Goal: Find specific page/section: Find specific page/section

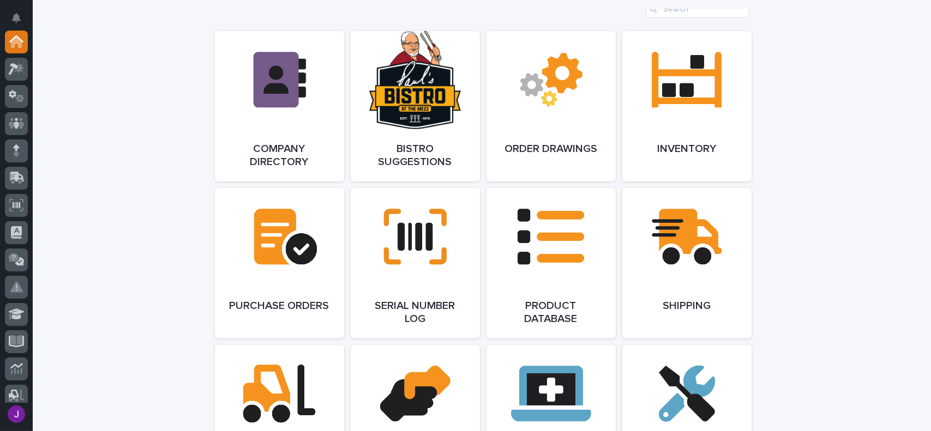
scroll to position [981, 0]
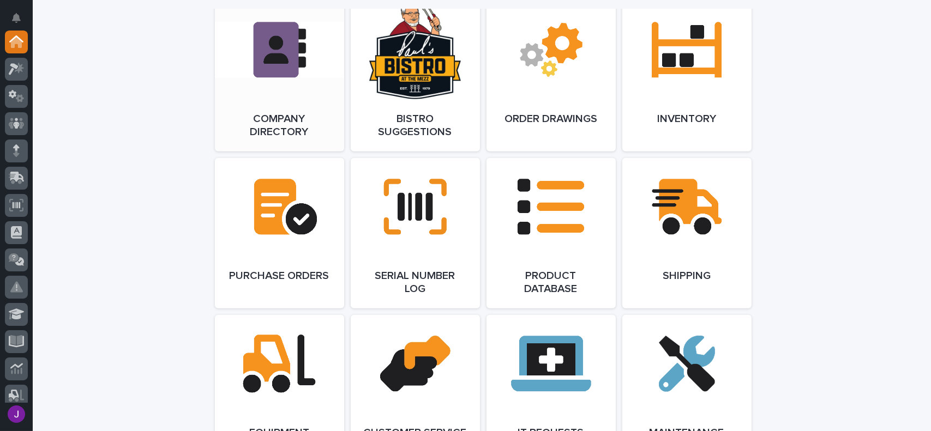
click at [320, 123] on link "Open Link" at bounding box center [279, 76] width 129 height 150
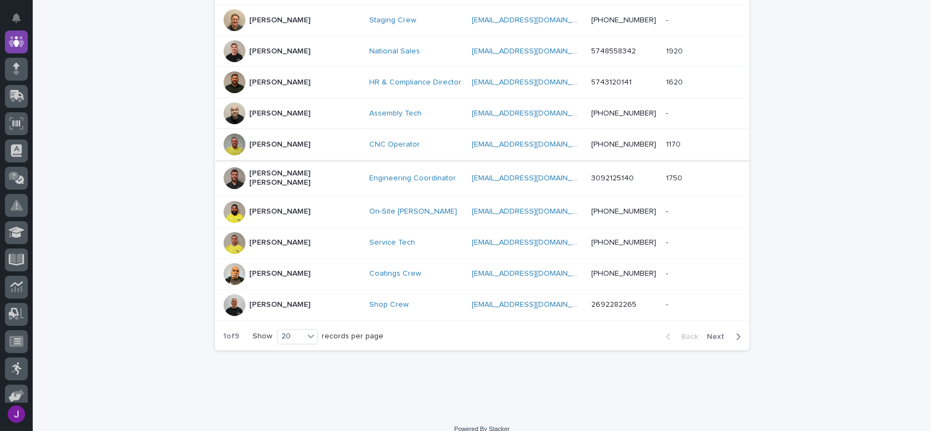
scroll to position [565, 0]
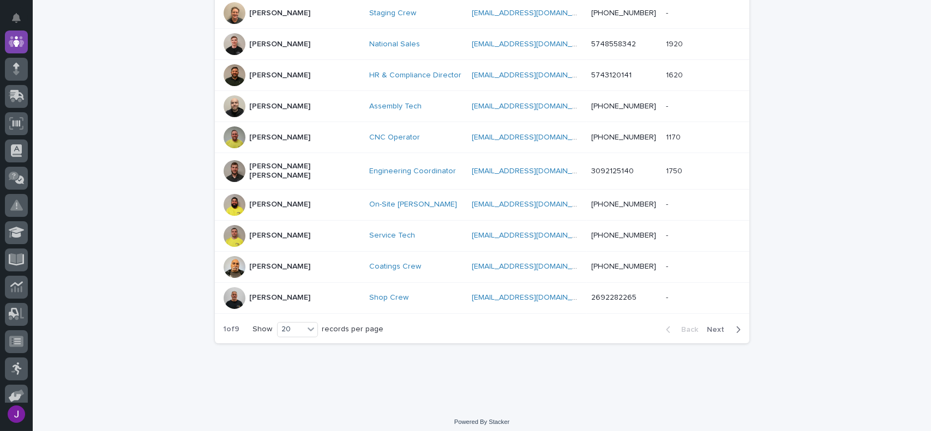
click at [737, 325] on button "Next" at bounding box center [726, 330] width 46 height 10
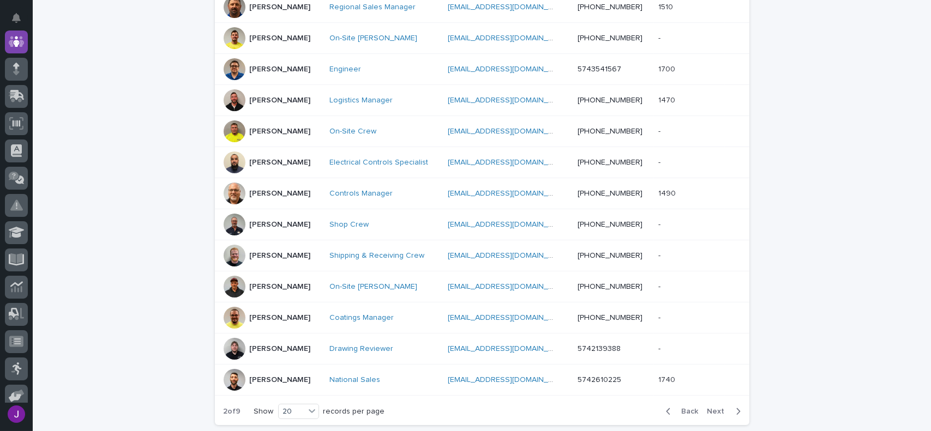
scroll to position [510, 0]
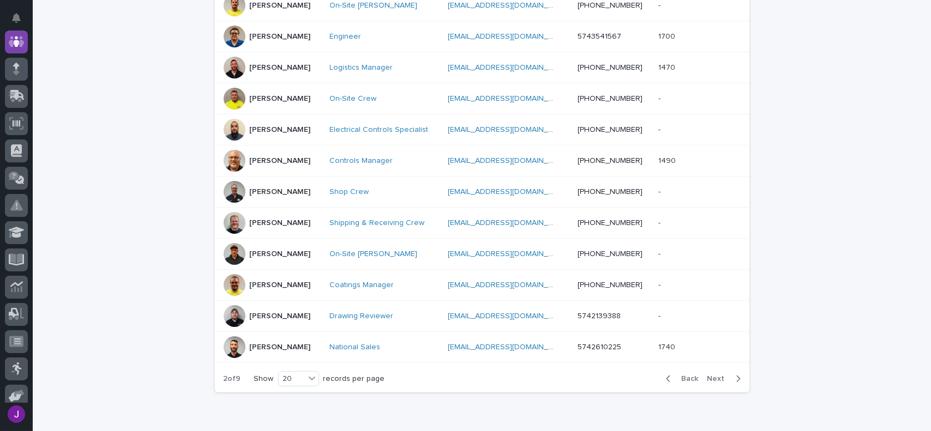
click at [720, 378] on span "Next" at bounding box center [719, 379] width 24 height 8
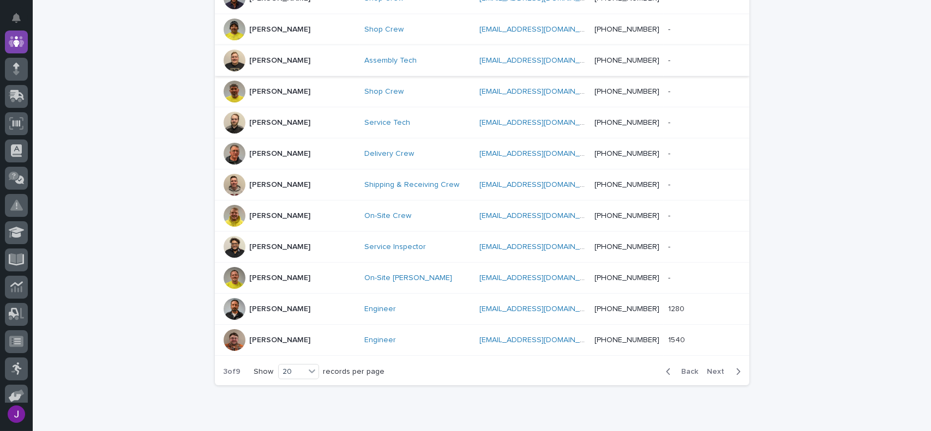
scroll to position [575, 0]
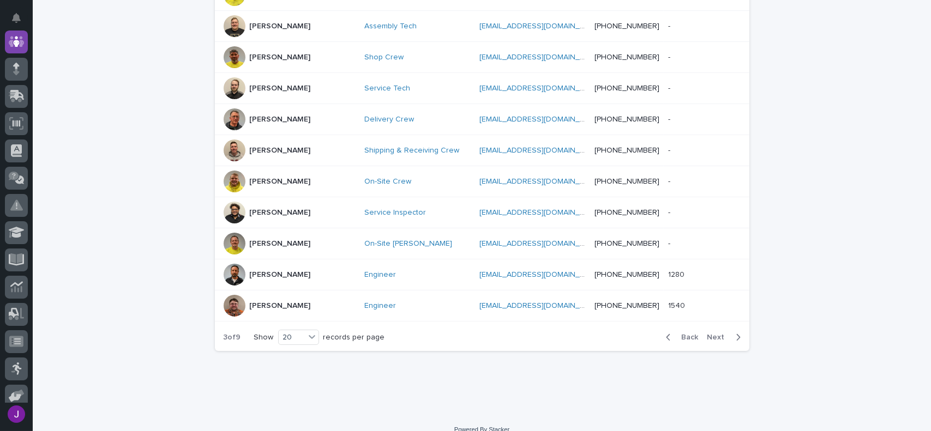
click at [715, 334] on span "Next" at bounding box center [719, 338] width 24 height 8
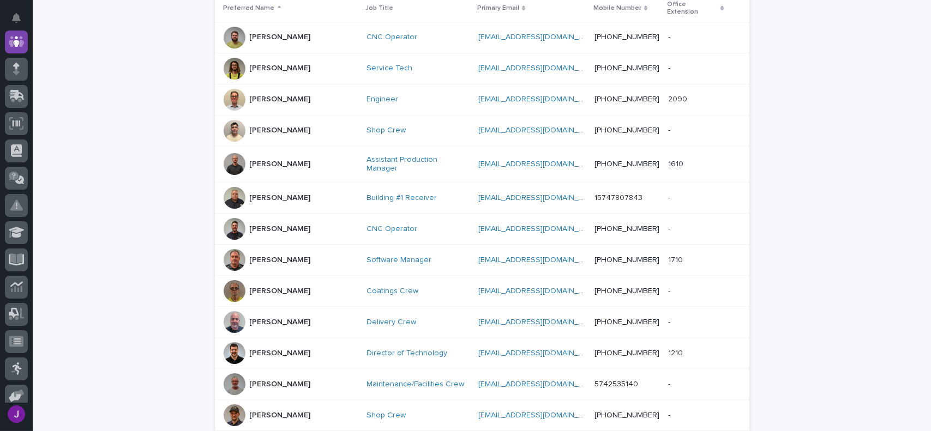
scroll to position [183, 0]
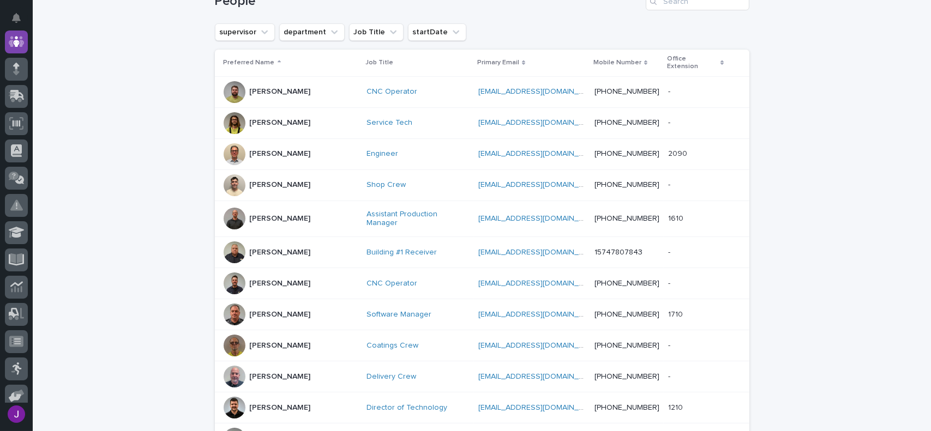
click at [236, 121] on div at bounding box center [235, 123] width 22 height 22
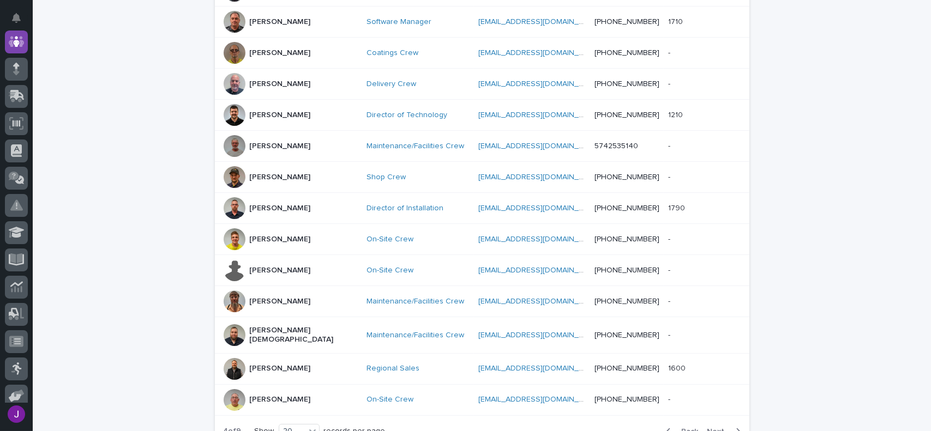
scroll to position [565, 0]
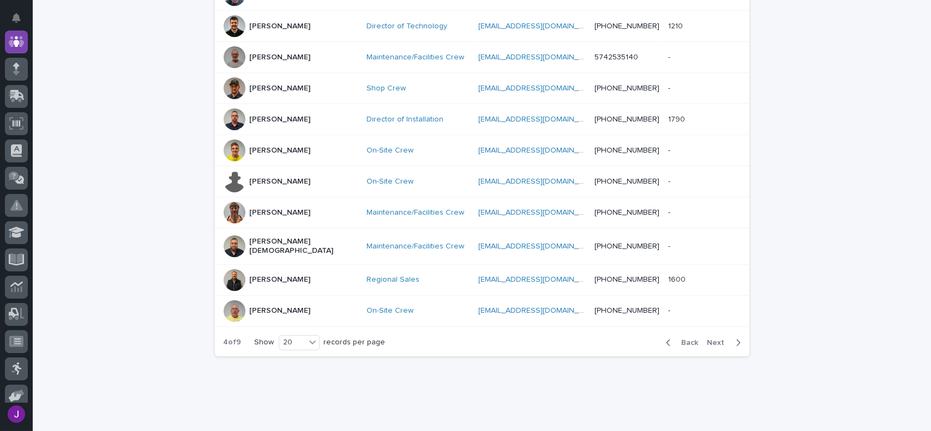
click at [727, 329] on div "Back Next" at bounding box center [703, 342] width 92 height 27
click at [714, 339] on span "Next" at bounding box center [719, 343] width 24 height 8
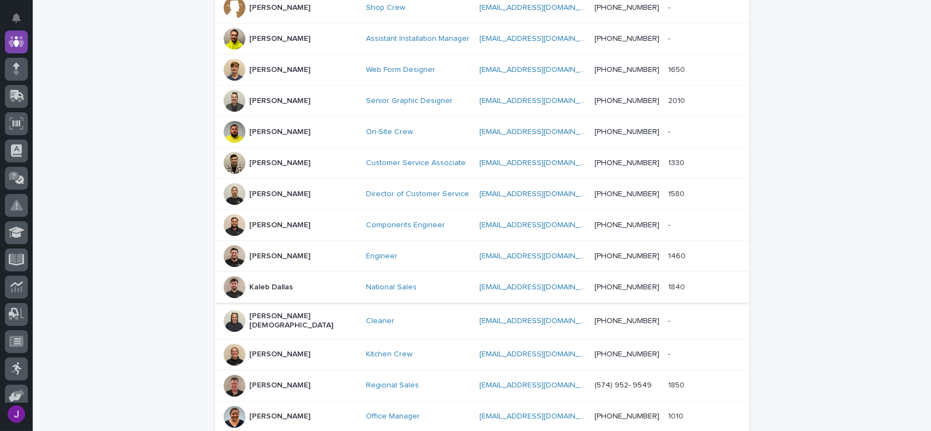
scroll to position [510, 0]
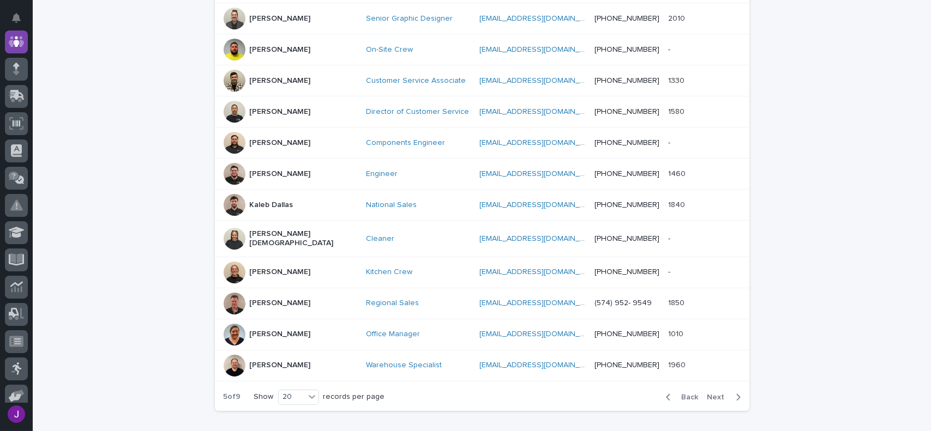
click at [713, 394] on span "Next" at bounding box center [719, 398] width 24 height 8
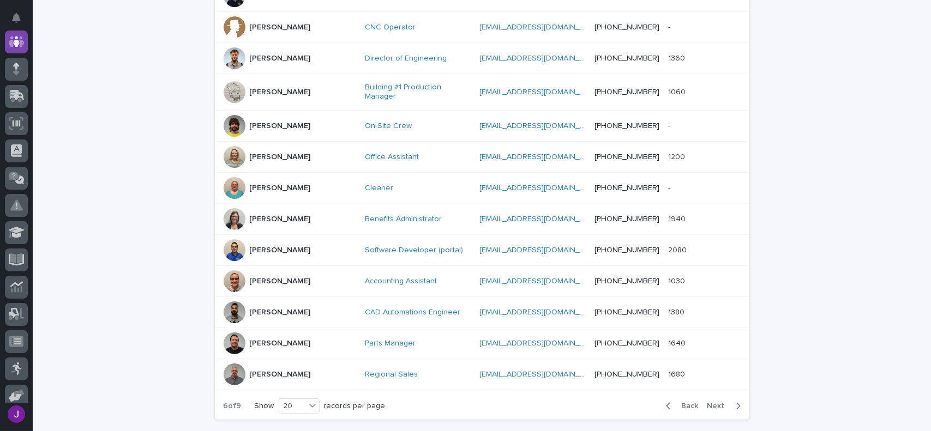
scroll to position [515, 0]
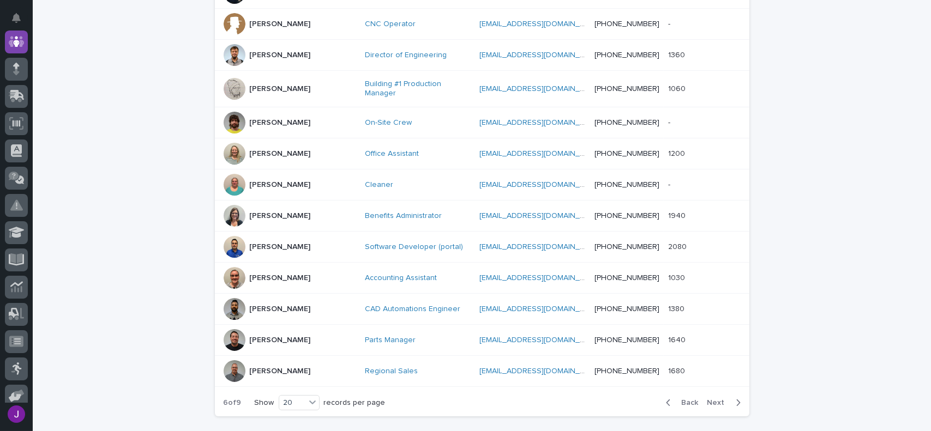
click at [717, 398] on button "Next" at bounding box center [726, 403] width 46 height 10
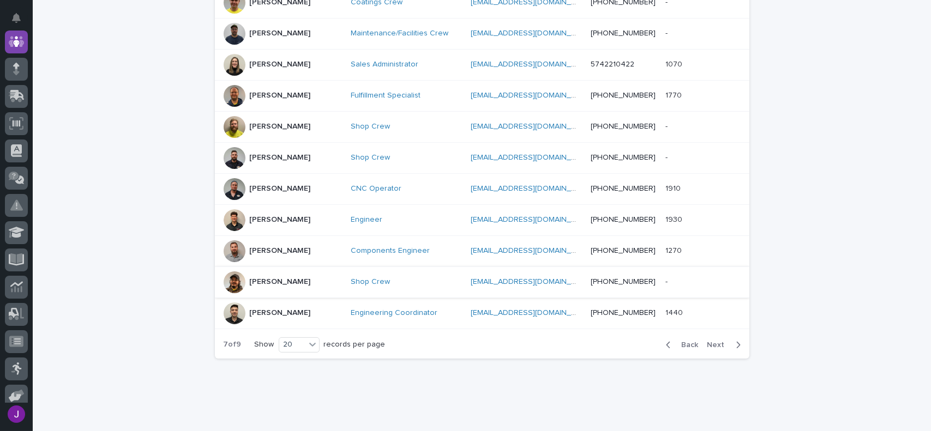
scroll to position [570, 0]
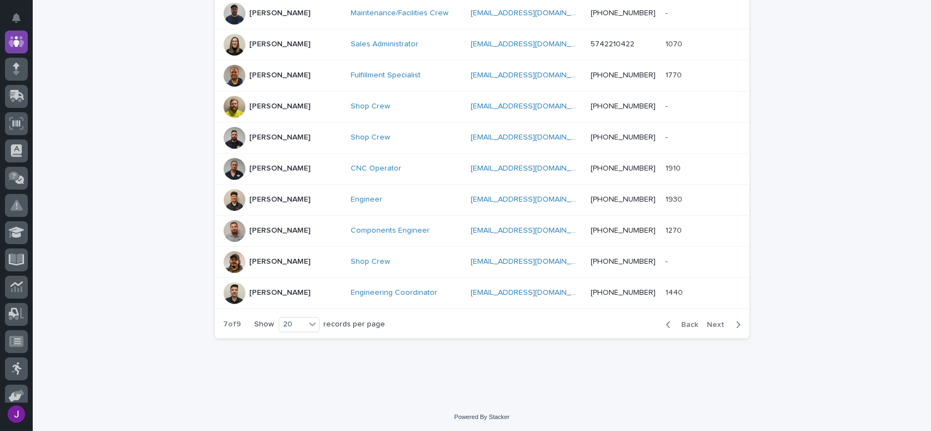
click at [710, 321] on span "Next" at bounding box center [719, 325] width 24 height 8
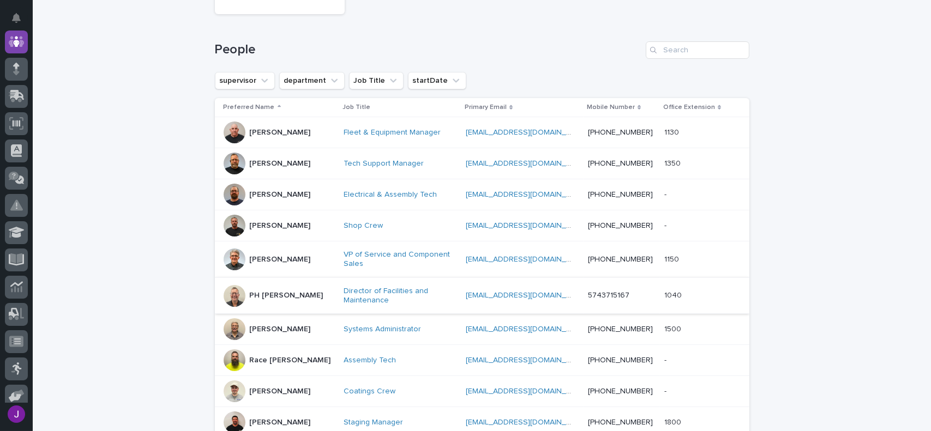
scroll to position [134, 0]
